Goal: Information Seeking & Learning: Learn about a topic

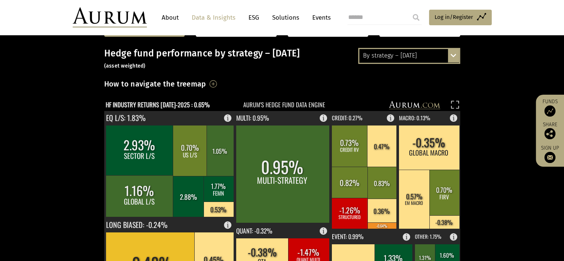
scroll to position [99, 0]
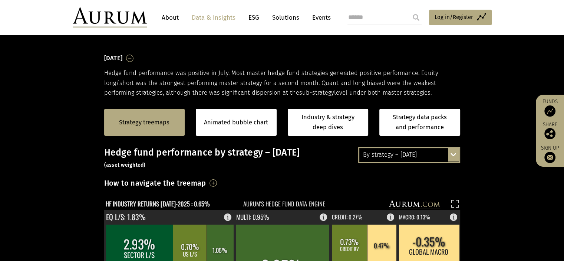
click at [407, 156] on div "By strategy – [DATE]" at bounding box center [409, 154] width 100 height 13
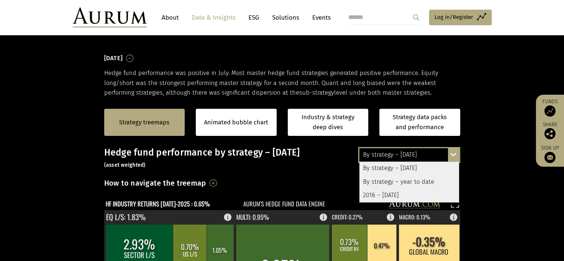
click at [390, 195] on div "2016 – [DATE]" at bounding box center [409, 194] width 100 height 13
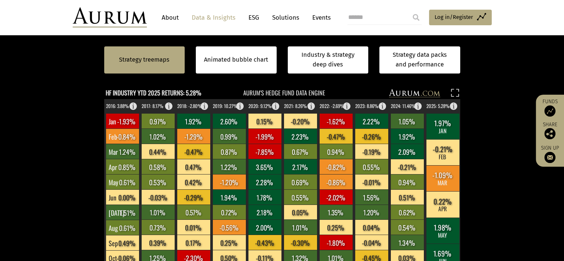
scroll to position [210, 0]
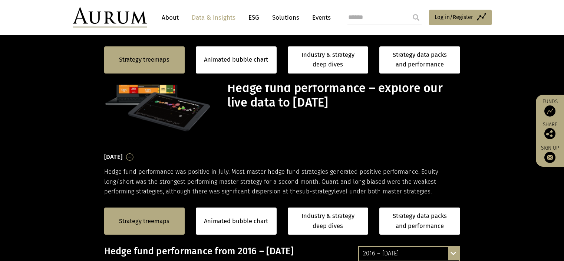
scroll to position [210, 0]
